Goal: Information Seeking & Learning: Learn about a topic

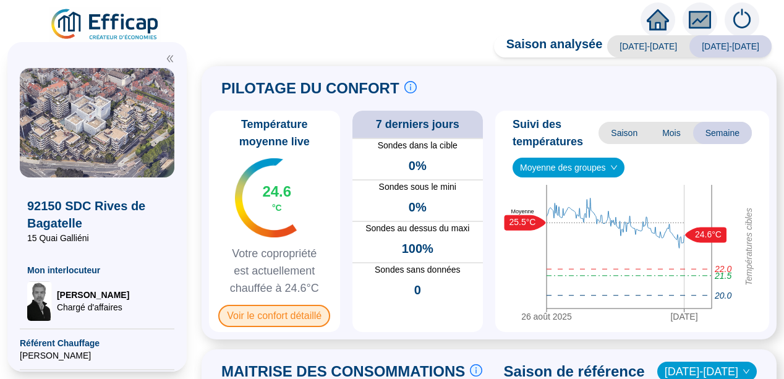
click at [280, 315] on span "Voir le confort détaillé" at bounding box center [274, 316] width 112 height 22
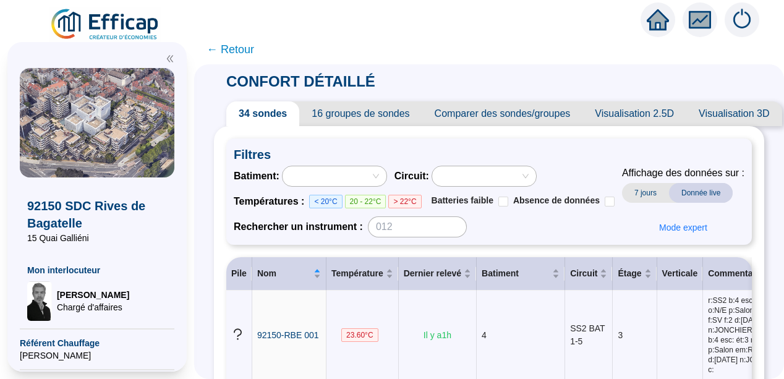
click at [236, 49] on span "← Retour" at bounding box center [230, 49] width 48 height 17
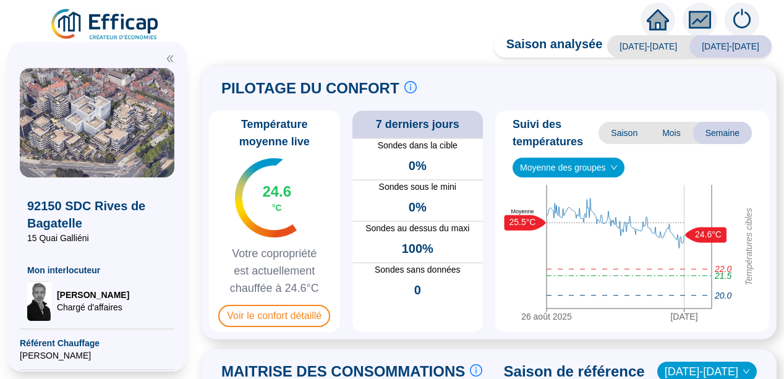
click at [211, 171] on div "PILOTAGE DU CONFORT Le pilotage du confort est fondamental pour le confort de t…" at bounding box center [489, 202] width 575 height 273
click at [293, 25] on div at bounding box center [392, 17] width 784 height 35
click at [705, 22] on icon "fund" at bounding box center [700, 20] width 19 height 14
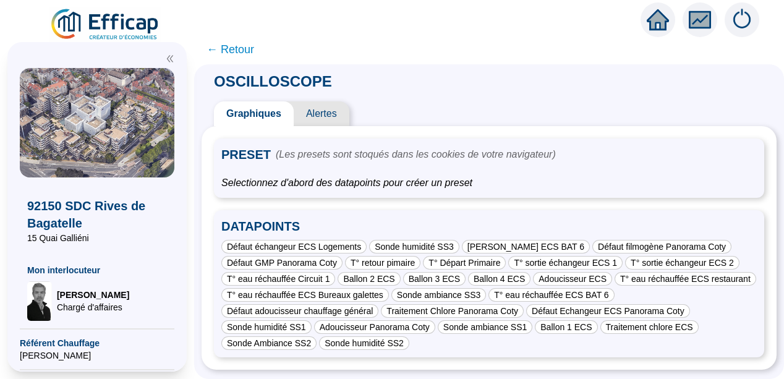
click at [485, 345] on div "Défaut échangeur ECS Logements Sonde humidité SS3 Défaut Echangeur ECS BAT 6 Dé…" at bounding box center [488, 295] width 535 height 110
click at [340, 110] on span "Alertes" at bounding box center [322, 113] width 56 height 25
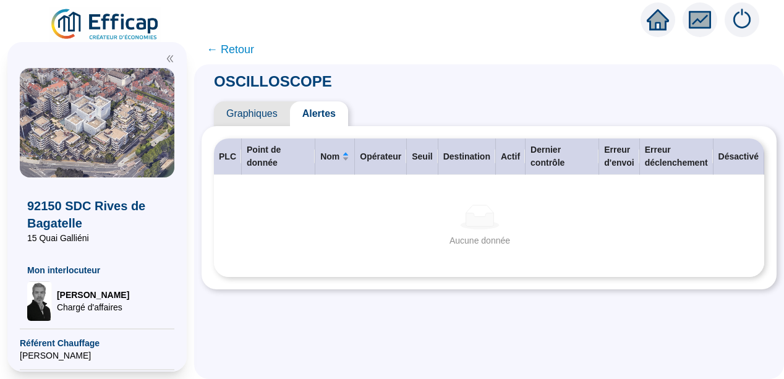
click at [258, 113] on span "Graphiques" at bounding box center [252, 113] width 76 height 25
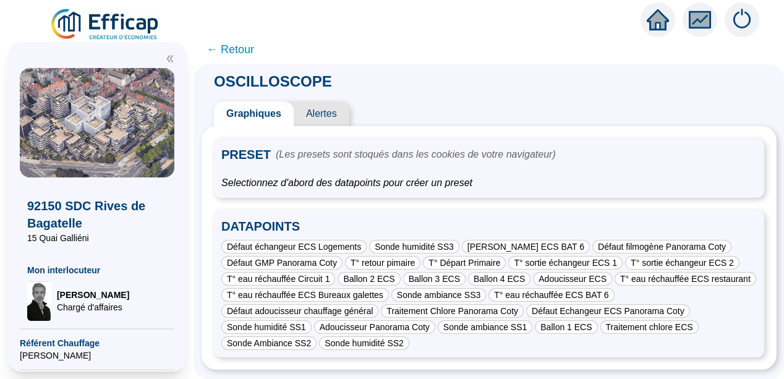
click at [233, 48] on span "← Retour" at bounding box center [230, 49] width 48 height 17
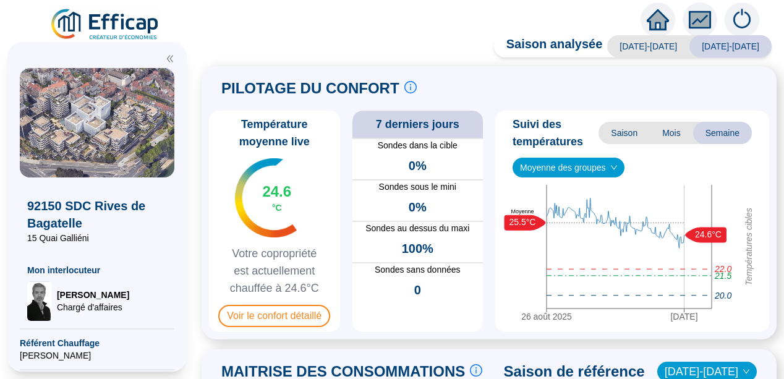
click at [215, 145] on div "PILOTAGE DU CONFORT Le pilotage du confort est fondamental pour le confort de t…" at bounding box center [489, 202] width 575 height 273
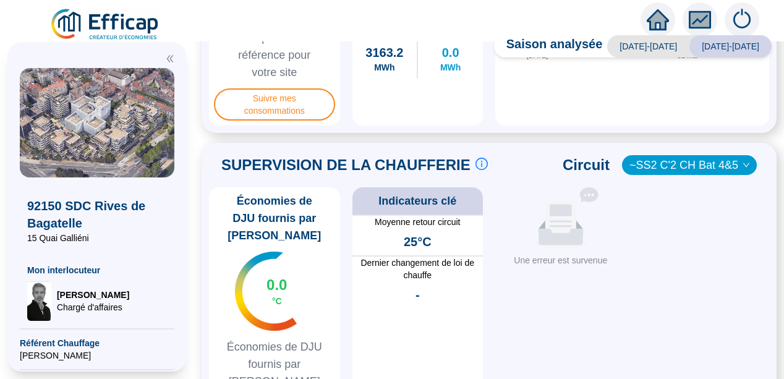
scroll to position [569, 0]
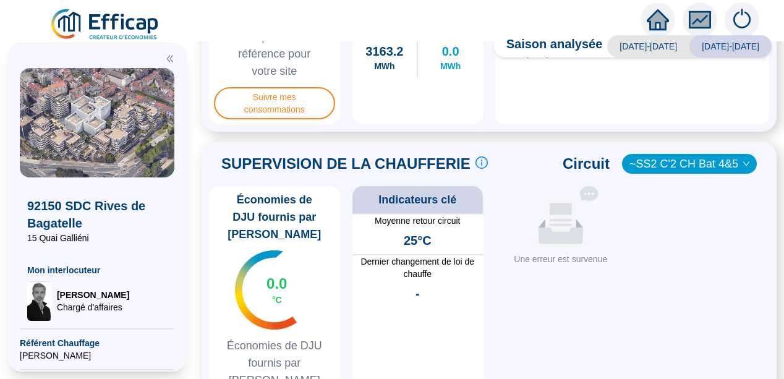
click at [743, 164] on div "~SS2 C'2 CH Bat 4&5" at bounding box center [689, 164] width 135 height 20
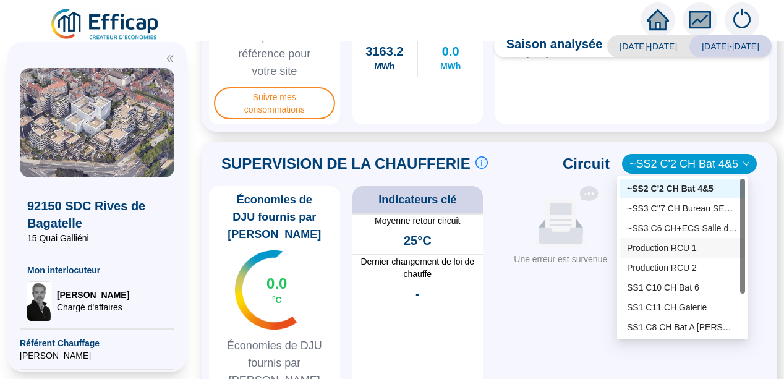
click at [684, 252] on div "Production RCU 1" at bounding box center [682, 248] width 111 height 13
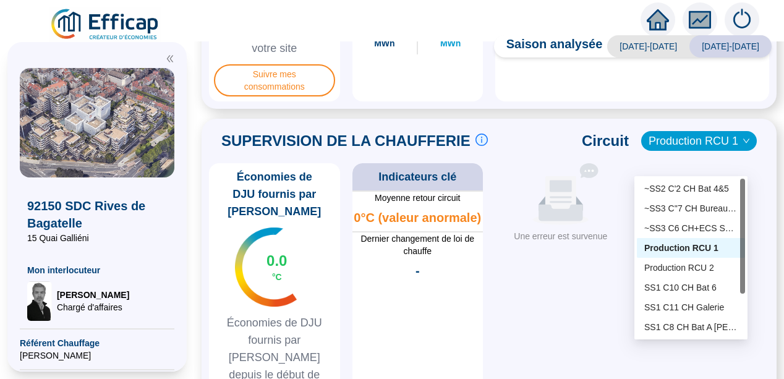
scroll to position [593, 0]
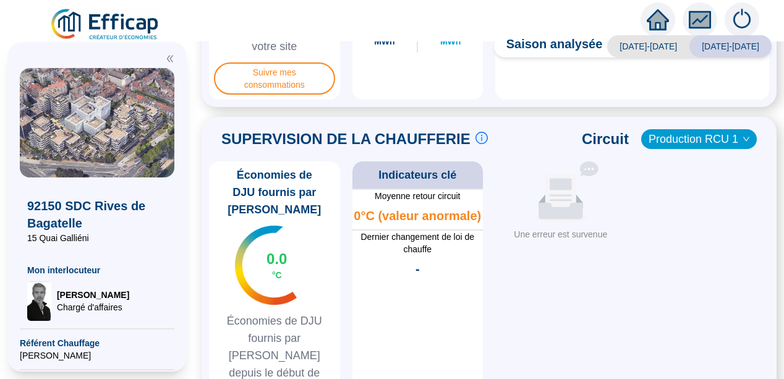
click at [214, 297] on div "SUPERVISION DE LA CHAUFFERIE Suivre les paramètres en chaufferie en direct c'es…" at bounding box center [489, 286] width 575 height 339
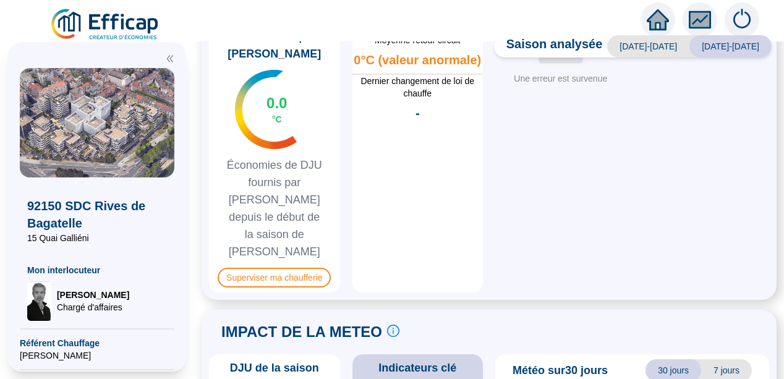
scroll to position [791, 0]
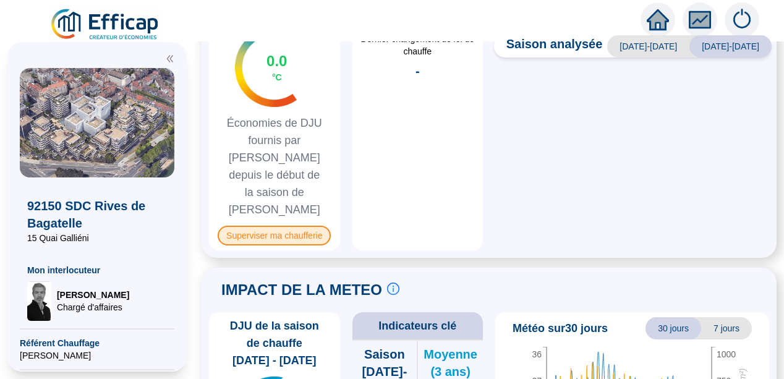
click at [266, 226] on span "Superviser ma chaufferie" at bounding box center [274, 236] width 113 height 20
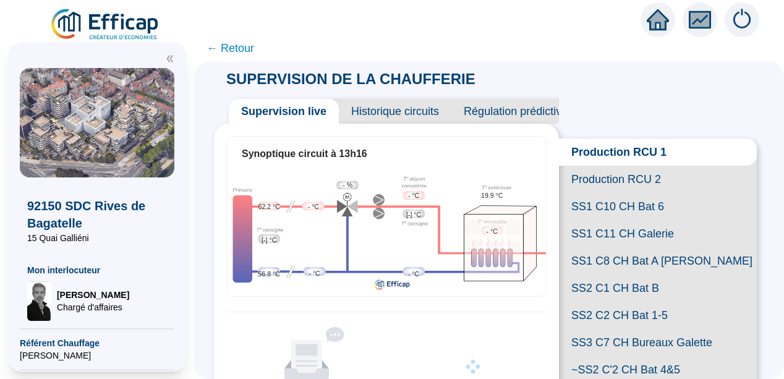
click at [589, 220] on span "SS1 C10 CH Bat 6" at bounding box center [658, 206] width 198 height 27
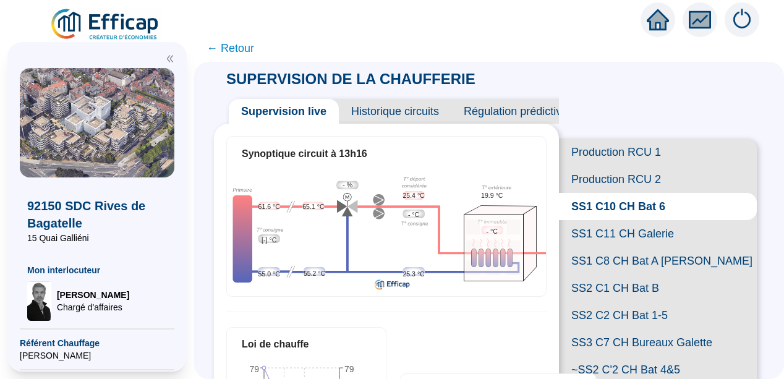
click at [209, 177] on div "SUPERVISION DE LA CHAUFFERIE Supervision live Historique circuits Régulation pr…" at bounding box center [489, 220] width 590 height 317
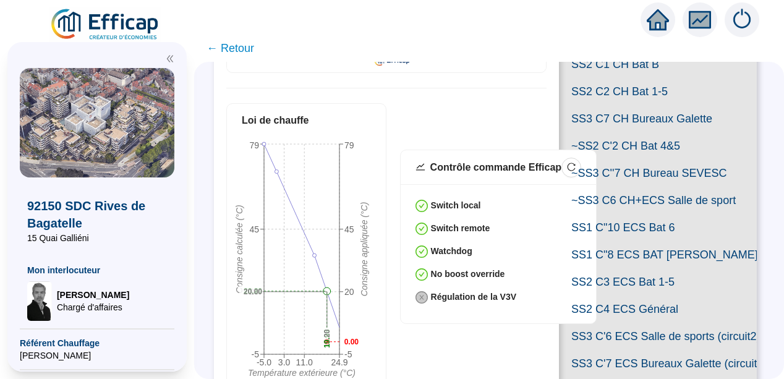
scroll to position [223, 0]
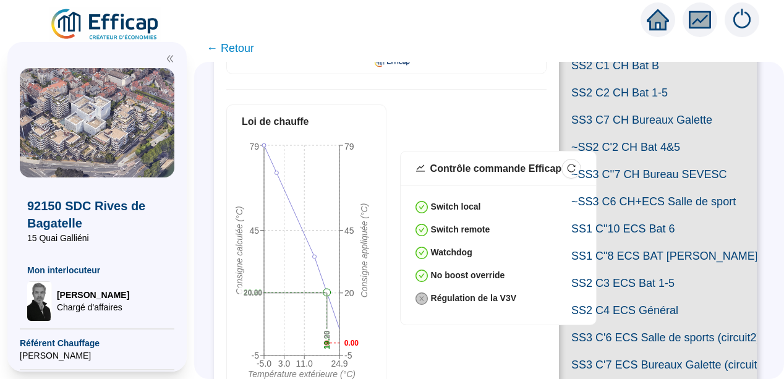
click at [213, 147] on div "SUPERVISION DE LA CHAUFFERIE Supervision live Historique circuits Régulation pr…" at bounding box center [489, 220] width 590 height 317
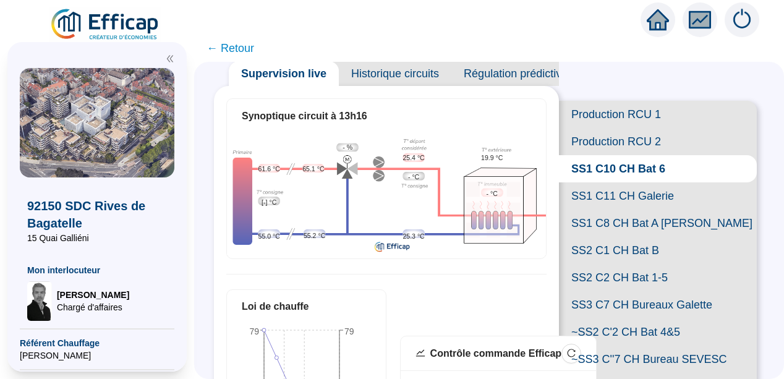
scroll to position [0, 0]
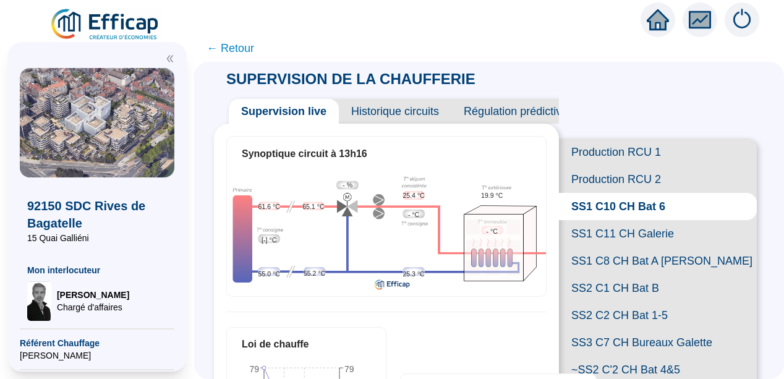
click at [217, 111] on div "SUPERVISION DE LA CHAUFFERIE Supervision live Historique circuits Régulation pr…" at bounding box center [489, 220] width 590 height 317
click at [221, 126] on div "SUPERVISION DE LA CHAUFFERIE Supervision live Historique circuits Régulation pr…" at bounding box center [489, 220] width 590 height 317
click at [600, 274] on span "SS1 C8 CH Bat A [PERSON_NAME]" at bounding box center [658, 260] width 198 height 27
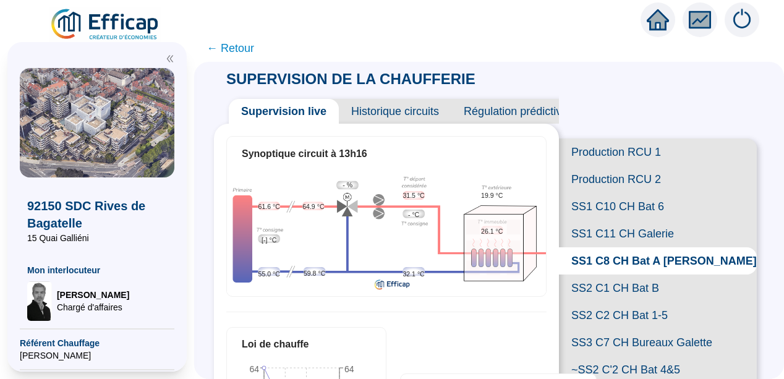
click at [218, 226] on div "SUPERVISION DE LA CHAUFFERIE Supervision live Historique circuits Régulation pr…" at bounding box center [489, 220] width 590 height 317
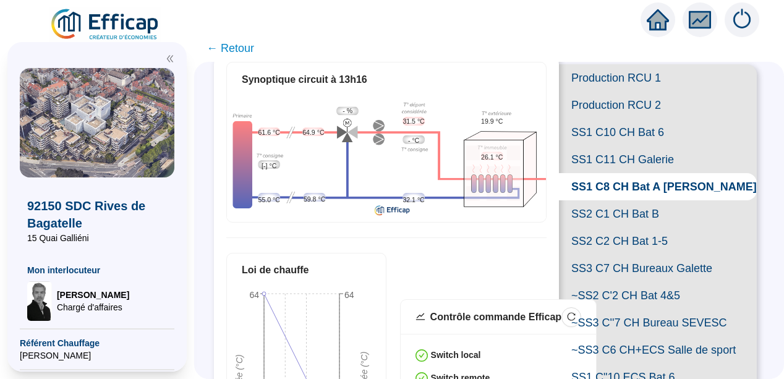
scroll to position [99, 0]
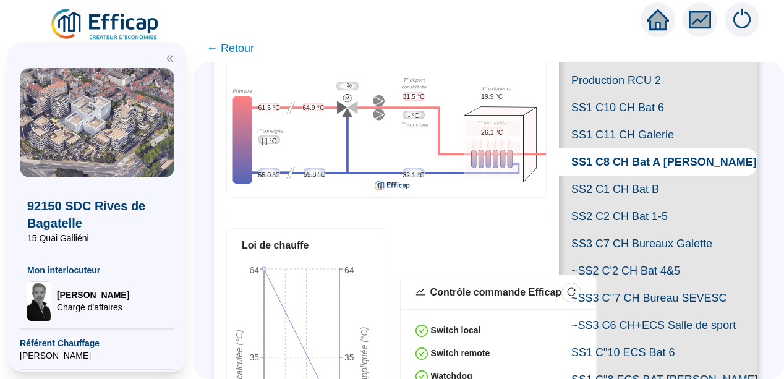
click at [215, 160] on div "SUPERVISION DE LA CHAUFFERIE Supervision live Historique circuits Régulation pr…" at bounding box center [489, 220] width 590 height 317
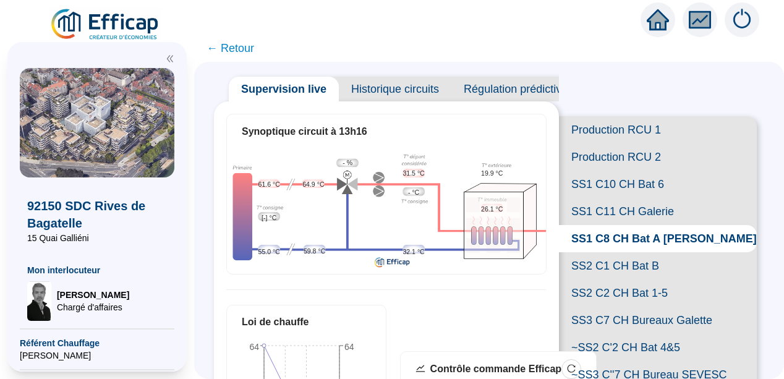
scroll to position [0, 0]
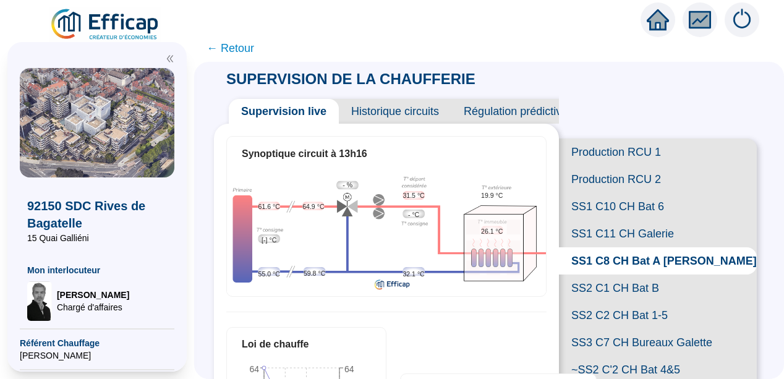
click at [598, 247] on span "SS1 C11 CH Galerie" at bounding box center [658, 233] width 198 height 27
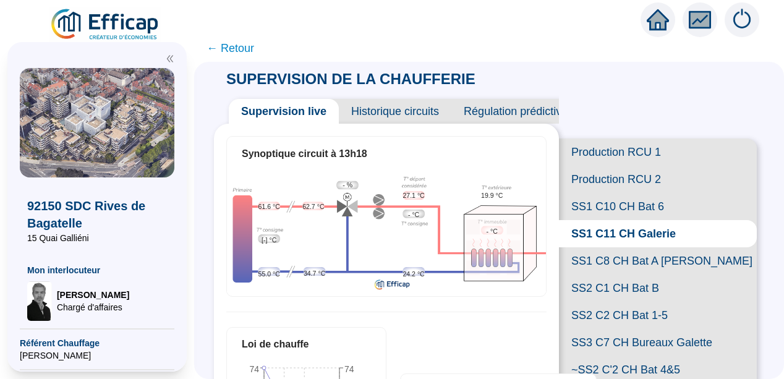
click at [604, 220] on span "SS1 C10 CH Bat 6" at bounding box center [658, 206] width 198 height 27
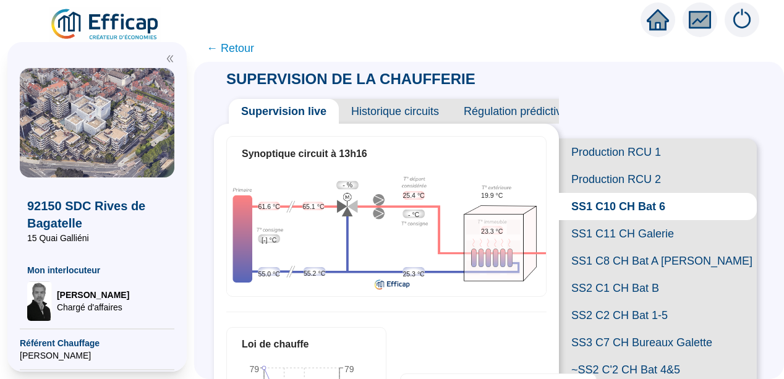
click at [592, 274] on span "SS1 C8 CH Bat A [PERSON_NAME]" at bounding box center [658, 260] width 198 height 27
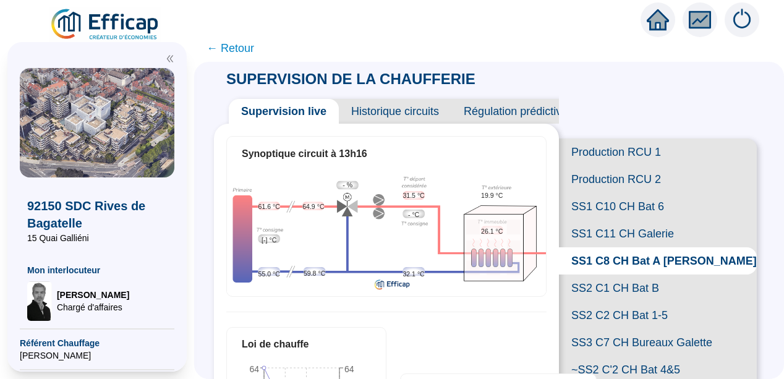
click at [704, 20] on icon "fund" at bounding box center [700, 20] width 19 height 14
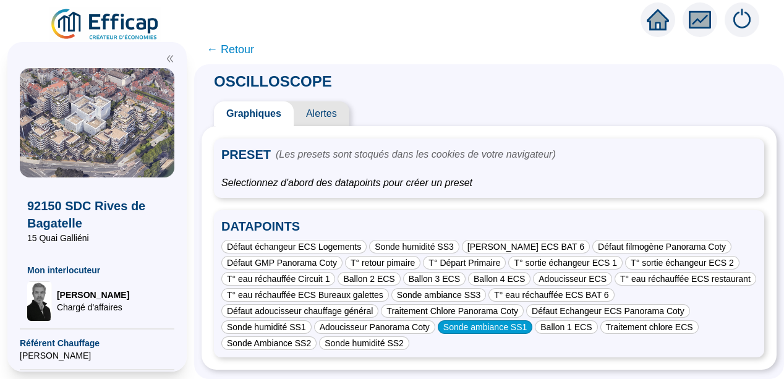
click at [493, 326] on div "Sonde ambiance SS1" at bounding box center [485, 327] width 95 height 14
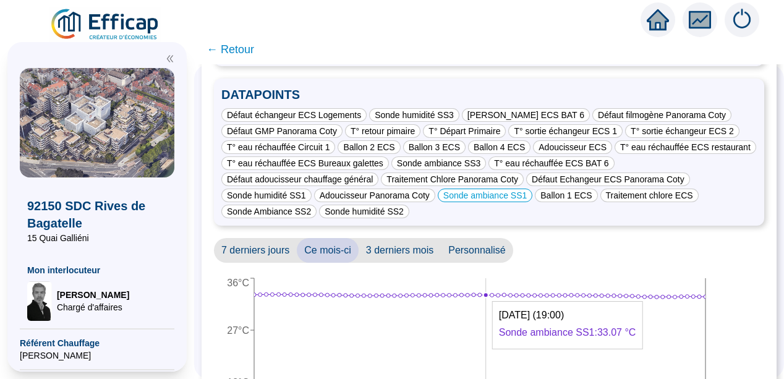
scroll to position [148, 0]
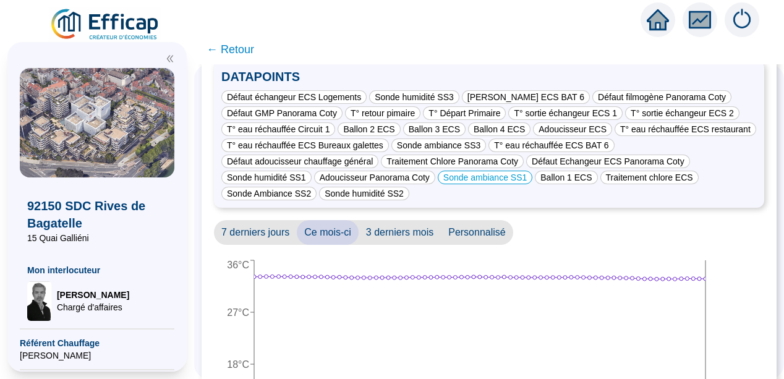
click at [244, 46] on span "← Retour" at bounding box center [230, 49] width 48 height 17
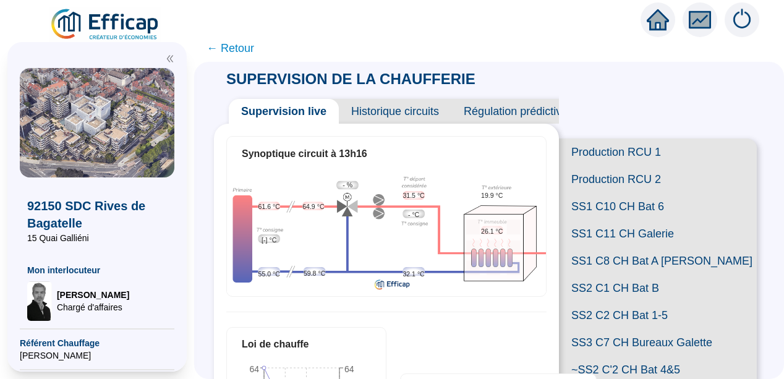
click at [611, 220] on span "SS1 C10 CH Bat 6" at bounding box center [658, 206] width 198 height 27
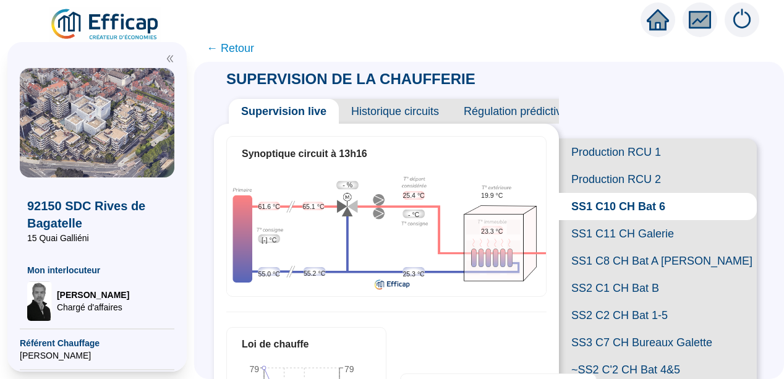
click at [632, 247] on span "SS1 C11 CH Galerie" at bounding box center [658, 233] width 198 height 27
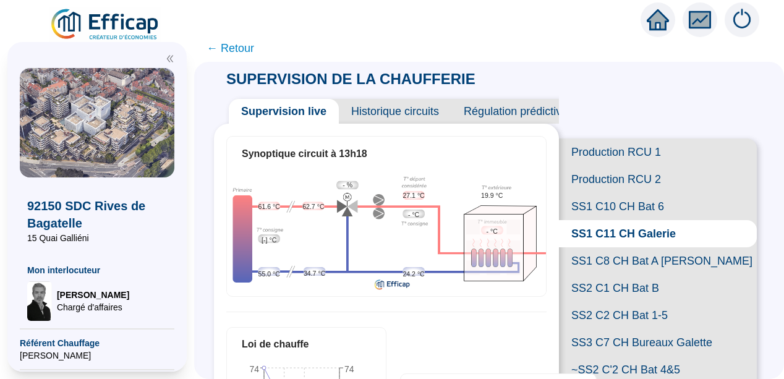
click at [619, 220] on span "SS1 C10 CH Bat 6" at bounding box center [658, 206] width 198 height 27
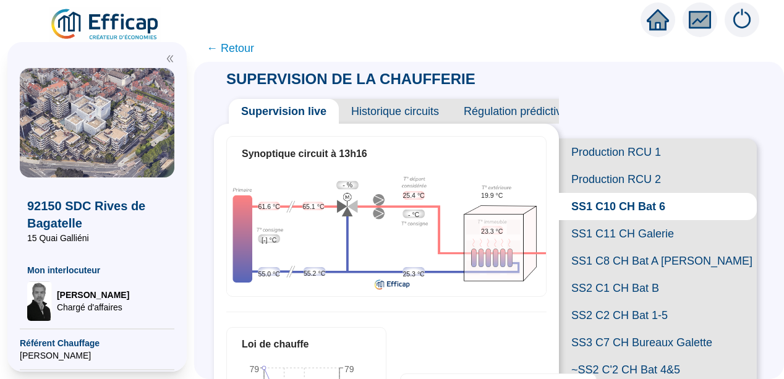
click at [629, 274] on span "SS1 C8 CH Bat A [PERSON_NAME]" at bounding box center [658, 260] width 198 height 27
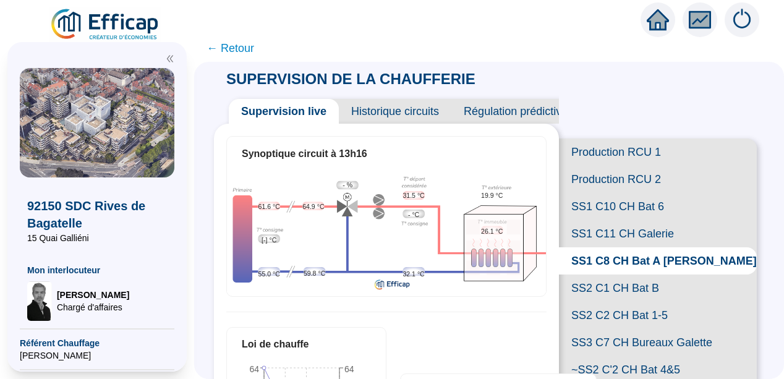
click at [542, 293] on div "Synoptique circuit à 13h16 61.6 °C [-] °C 55.0 °C 64.9 °C 59.8 °C - % 31.5 °C -…" at bounding box center [386, 373] width 345 height 498
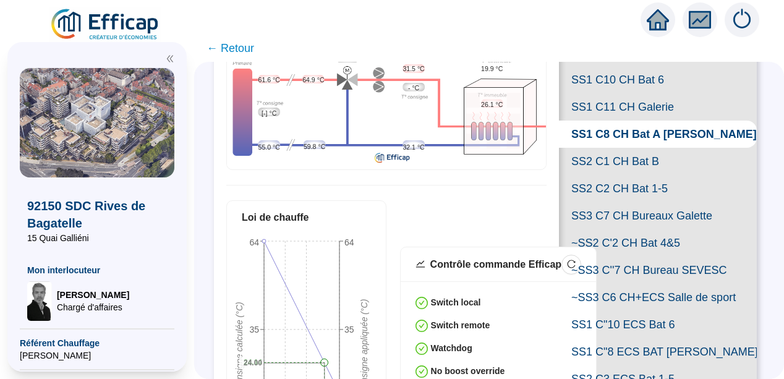
scroll to position [148, 0]
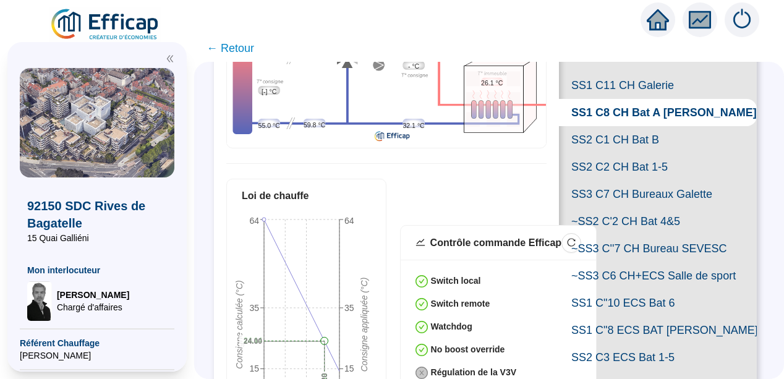
click at [627, 181] on span "SS2 C2 CH Bat 1-5" at bounding box center [658, 166] width 198 height 27
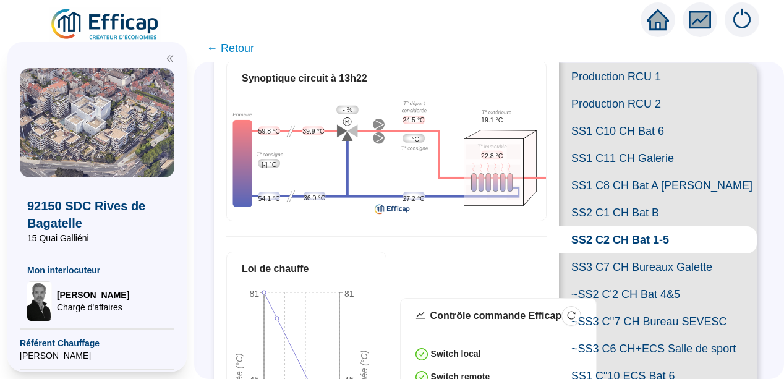
scroll to position [74, 0]
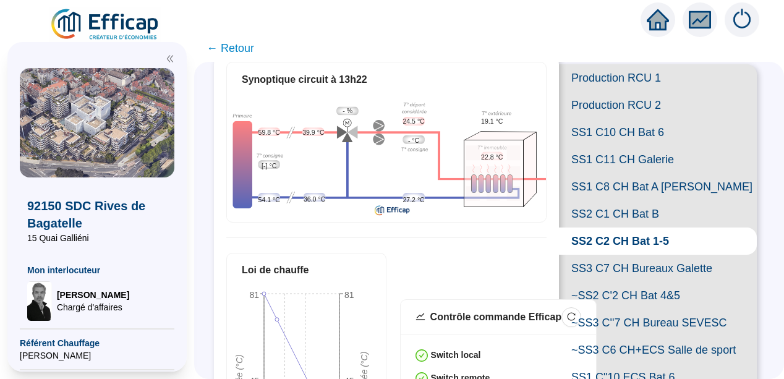
click at [235, 49] on span "← Retour" at bounding box center [230, 48] width 48 height 17
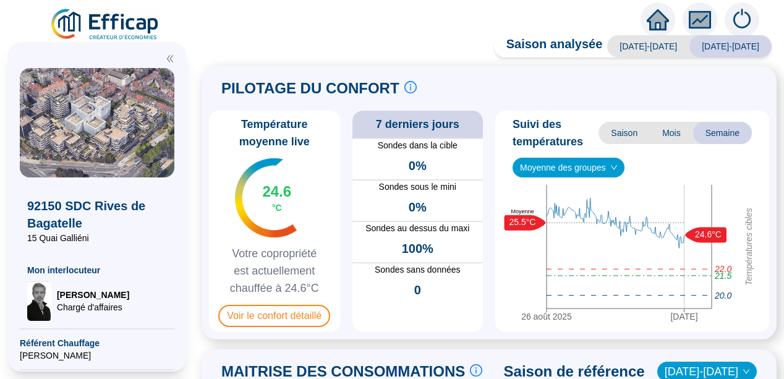
click at [194, 170] on div "92150 SDC Rives de Bagatelle 15 Quai Galliéni Mon interlocuteur [PERSON_NAME] d…" at bounding box center [97, 207] width 194 height 344
click at [211, 124] on div "PILOTAGE DU CONFORT Le pilotage du confort est fondamental pour le confort de t…" at bounding box center [489, 202] width 575 height 273
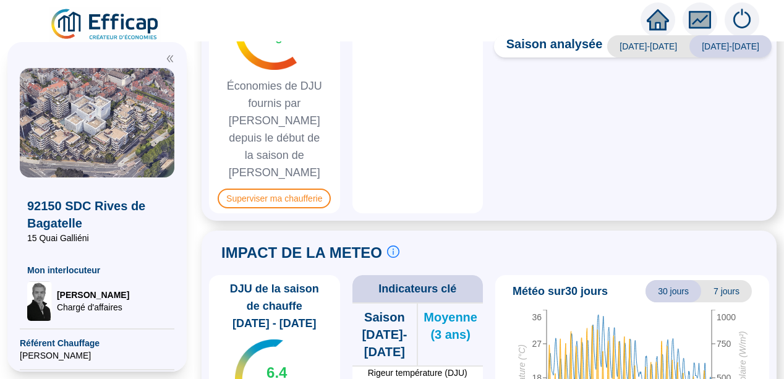
scroll to position [841, 0]
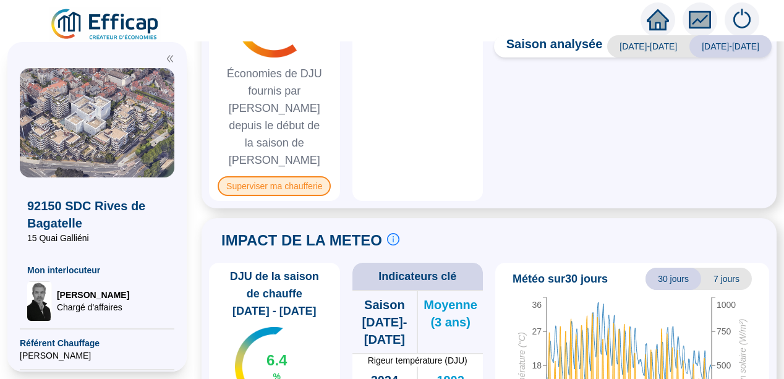
click at [274, 176] on span "Superviser ma chaufferie" at bounding box center [274, 186] width 113 height 20
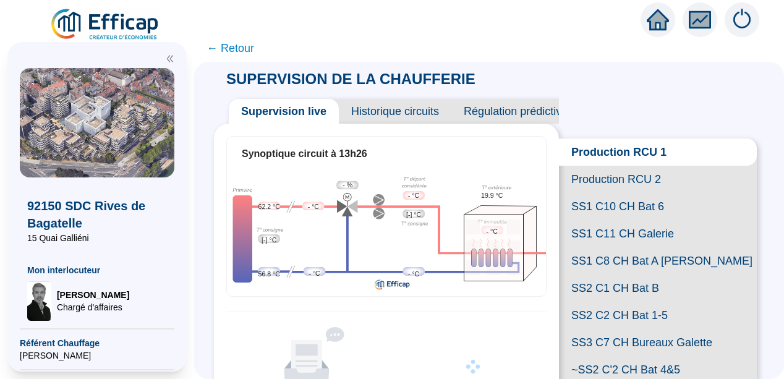
click at [406, 113] on span "Historique circuits" at bounding box center [395, 111] width 113 height 25
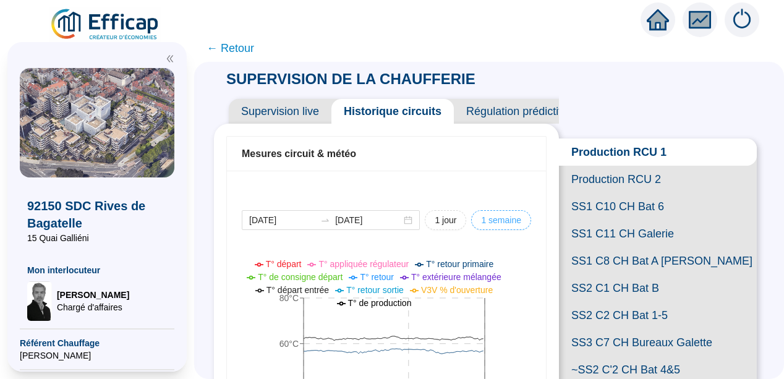
click at [456, 226] on span "1 semaine" at bounding box center [446, 220] width 22 height 13
type input "[DATE]"
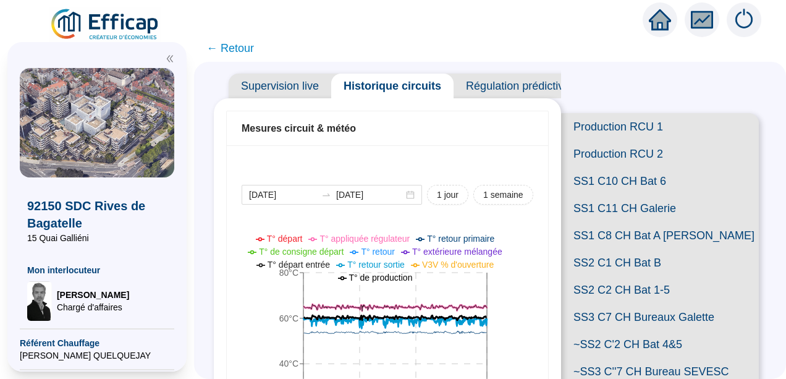
scroll to position [25, 0]
click at [603, 127] on span "Production RCU 1" at bounding box center [660, 127] width 198 height 27
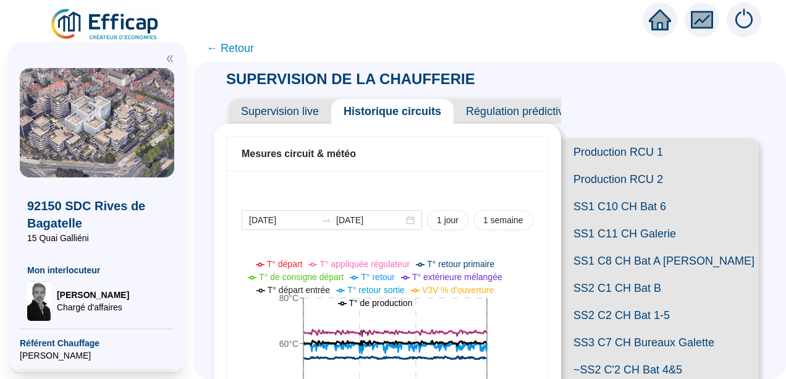
scroll to position [148, 0]
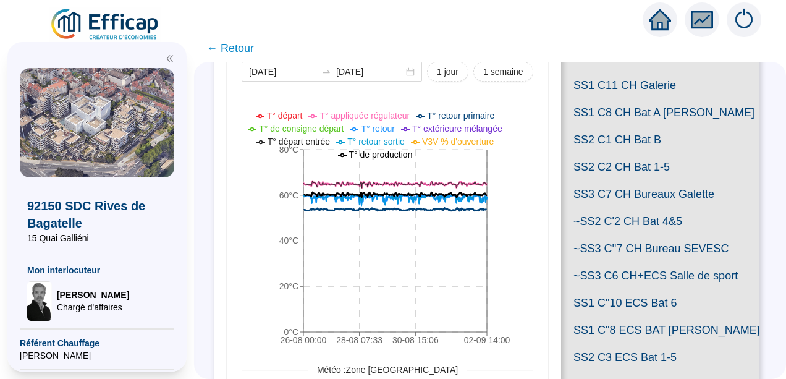
click at [4, 9] on div at bounding box center [393, 17] width 786 height 35
